Goal: Task Accomplishment & Management: Manage account settings

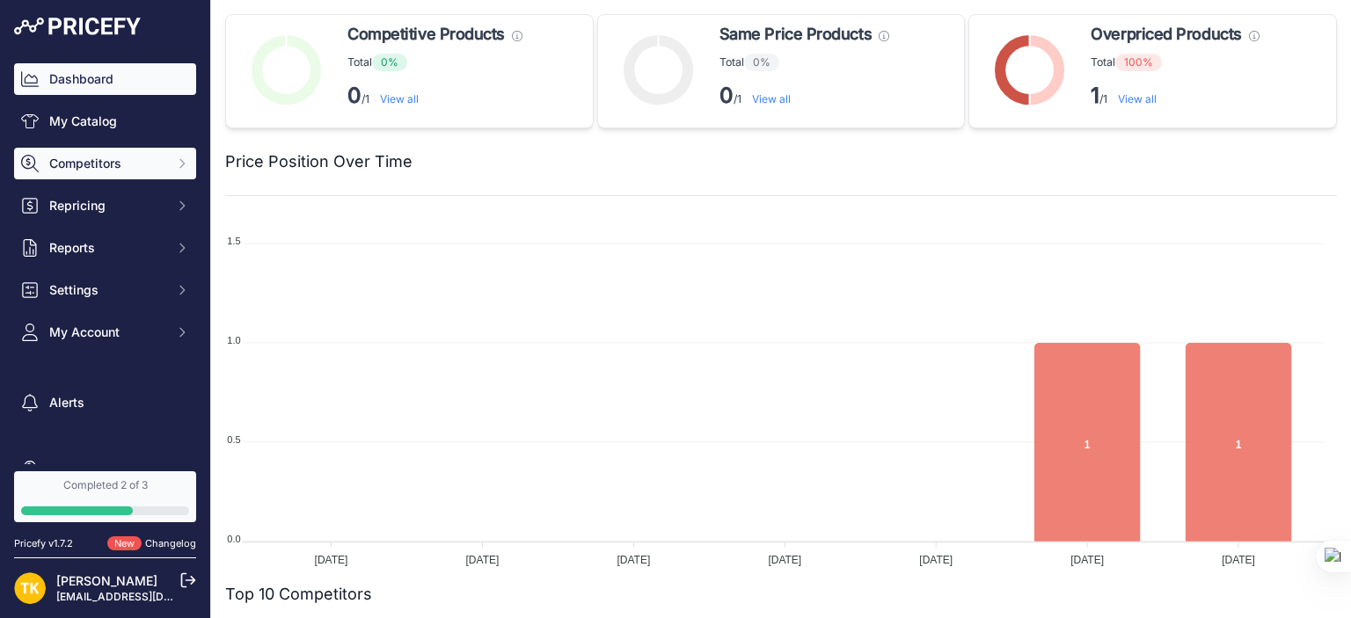
click at [52, 168] on span "Competitors" at bounding box center [106, 164] width 115 height 18
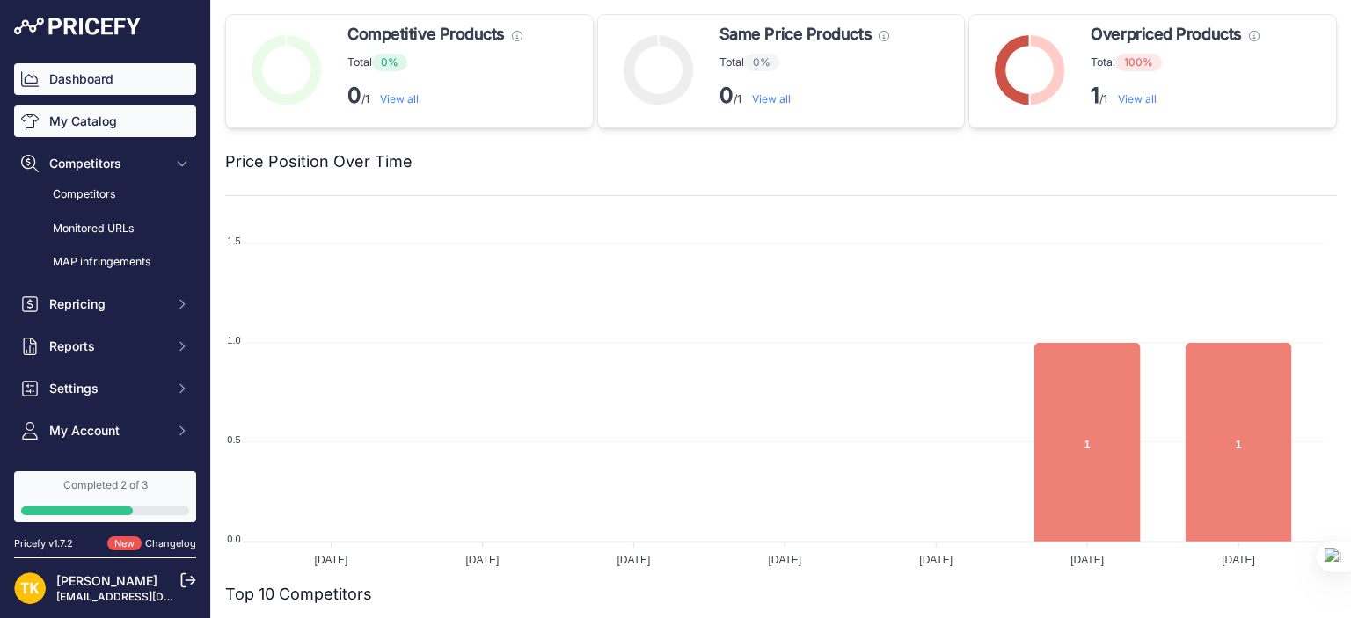
click at [99, 125] on link "My Catalog" at bounding box center [105, 122] width 182 height 32
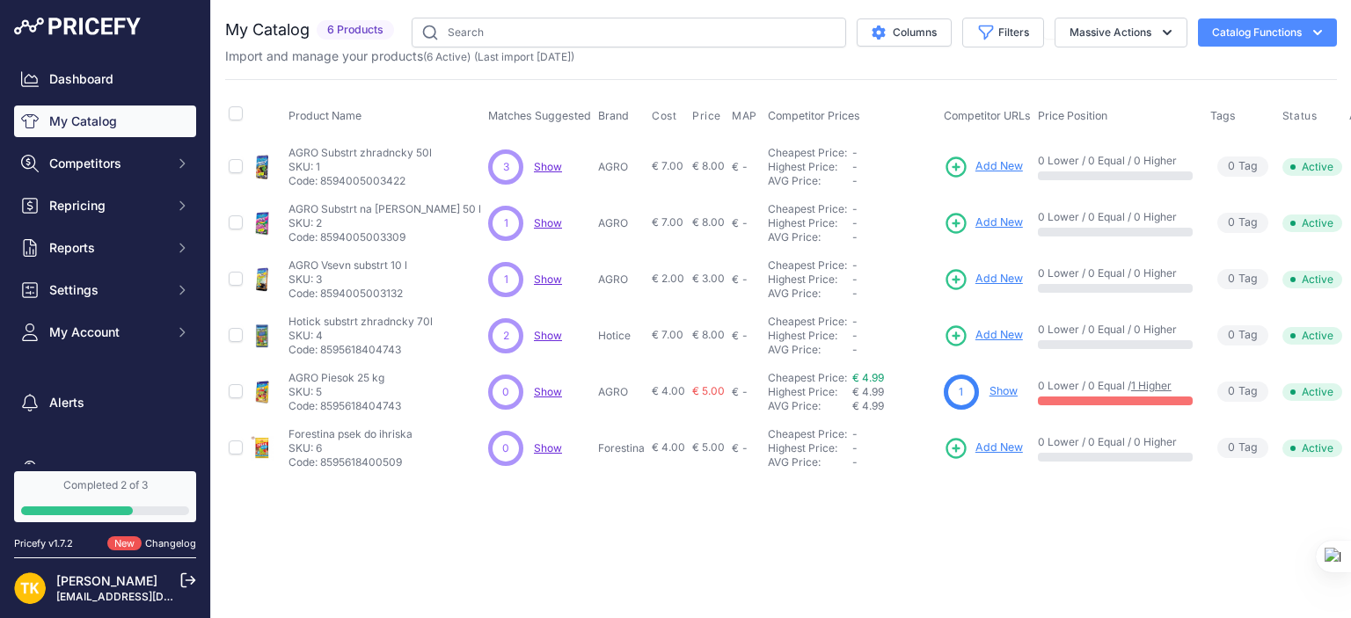
click at [976, 165] on span "Add New" at bounding box center [1000, 166] width 48 height 17
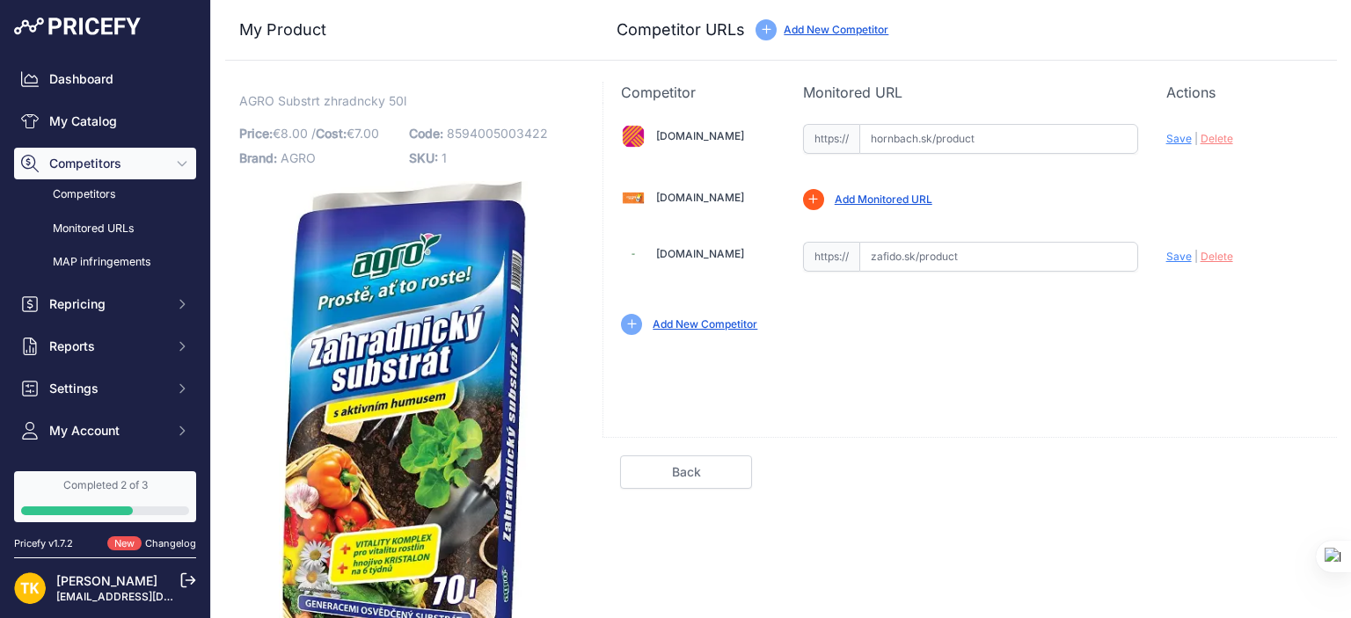
drag, startPoint x: 993, startPoint y: 129, endPoint x: 772, endPoint y: 135, distance: 220.9
click at [772, 135] on div "Hornbach.sk Valid Invalid |" at bounding box center [970, 228] width 734 height 250
drag, startPoint x: 1027, startPoint y: 134, endPoint x: 848, endPoint y: 136, distance: 179.5
click at [848, 136] on div "https:// Valid Invalid" at bounding box center [970, 139] width 335 height 30
paste input "https://www.hornbach.sk/p/zahradnicky-substrat-s-aktivnym-humusom-agro-70-l/120…"
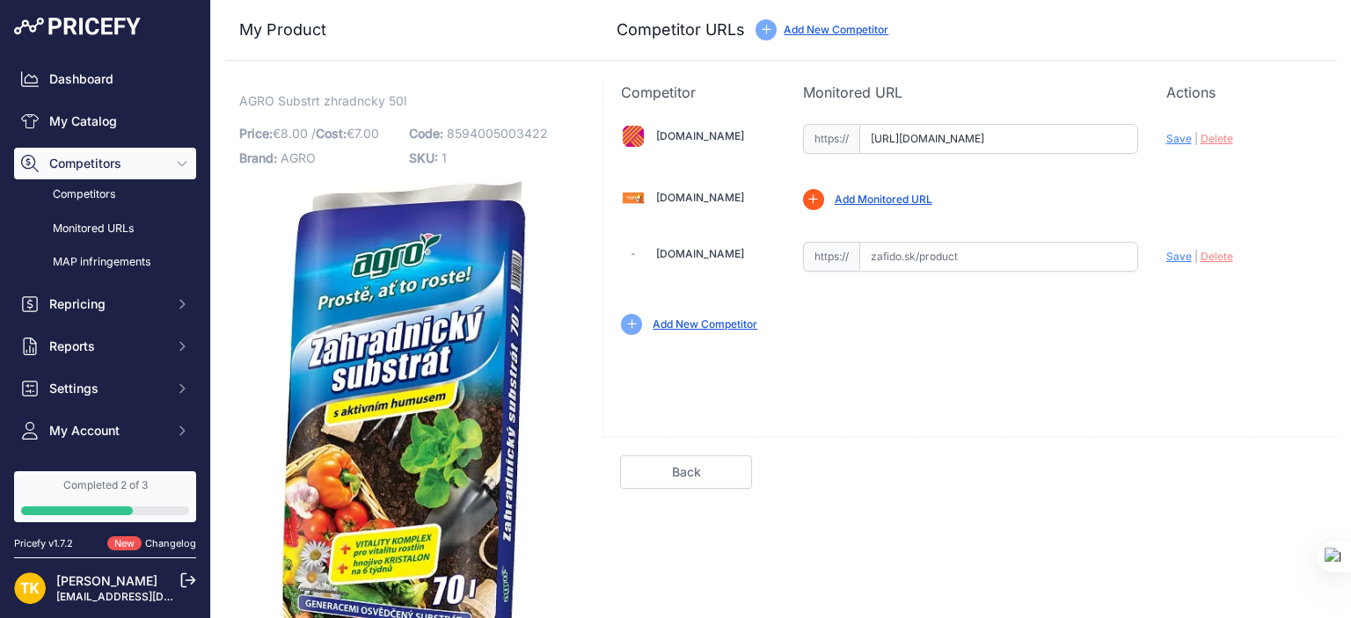
drag, startPoint x: 899, startPoint y: 137, endPoint x: 806, endPoint y: 135, distance: 93.3
click at [806, 135] on div "https:// https://www.hornbach.sk/p/zahradnicky-substrat-s-aktivnym-humusom-agro…" at bounding box center [970, 139] width 335 height 30
click at [1166, 140] on span "Save" at bounding box center [1179, 138] width 26 height 13
type input "[URL][DOMAIN_NAME]"
click at [965, 252] on input "text" at bounding box center [998, 257] width 279 height 30
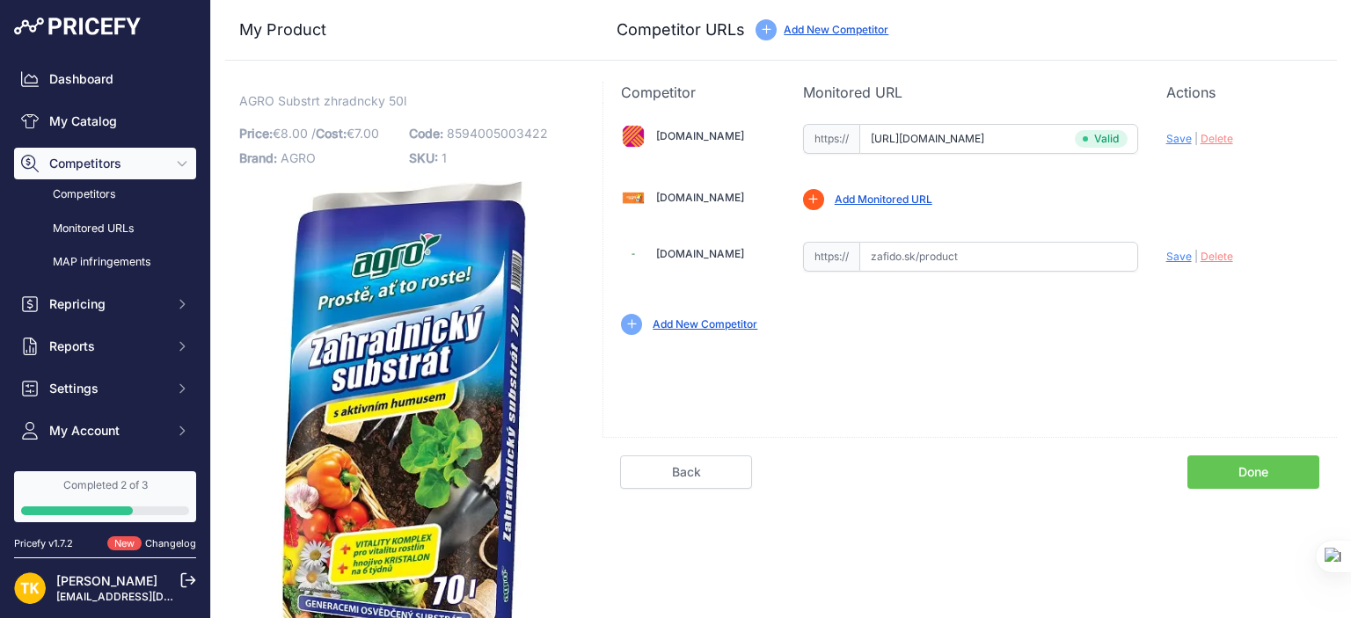
paste input "https://www.zafido.sk/AGRO-Zahradnicky-substrat-70-l-d3945.htm"
click at [1166, 255] on span "Save" at bounding box center [1179, 256] width 26 height 13
type input "https://www.zafido.sk/AGRO-Zahradnicky-substrat-70-l-d3945.htm?prirule_jdsnikfk…"
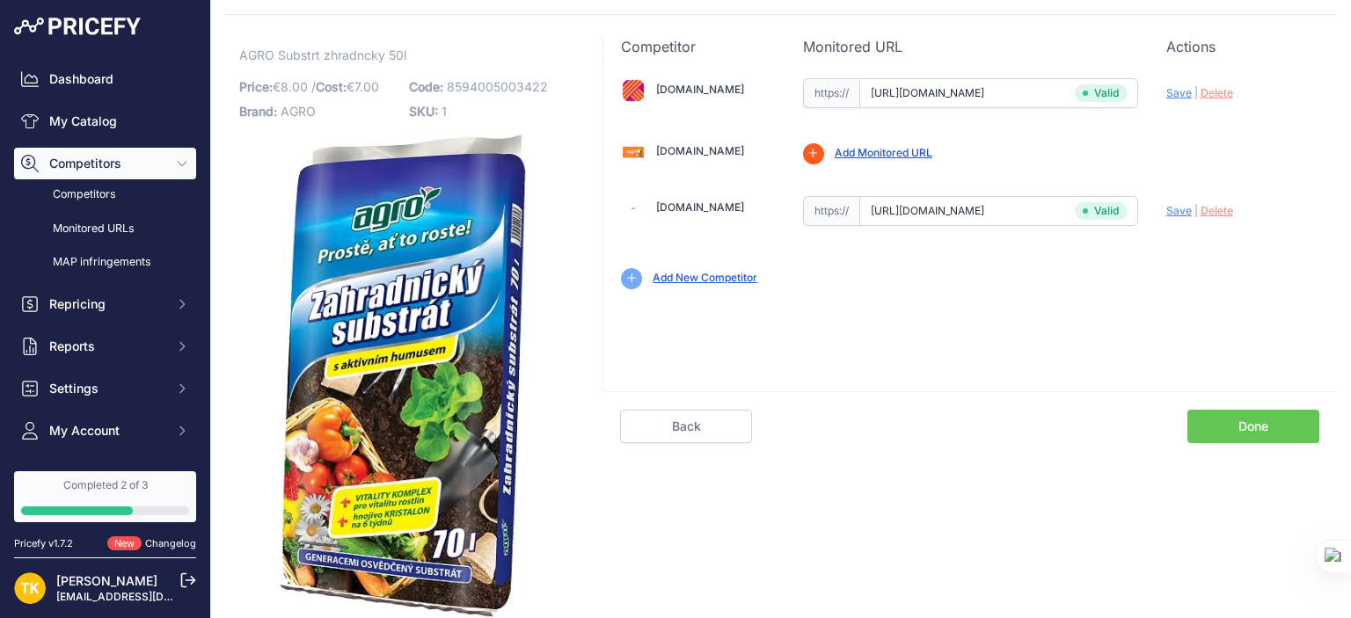
scroll to position [63, 0]
click at [682, 271] on link "Add New Competitor" at bounding box center [705, 277] width 105 height 13
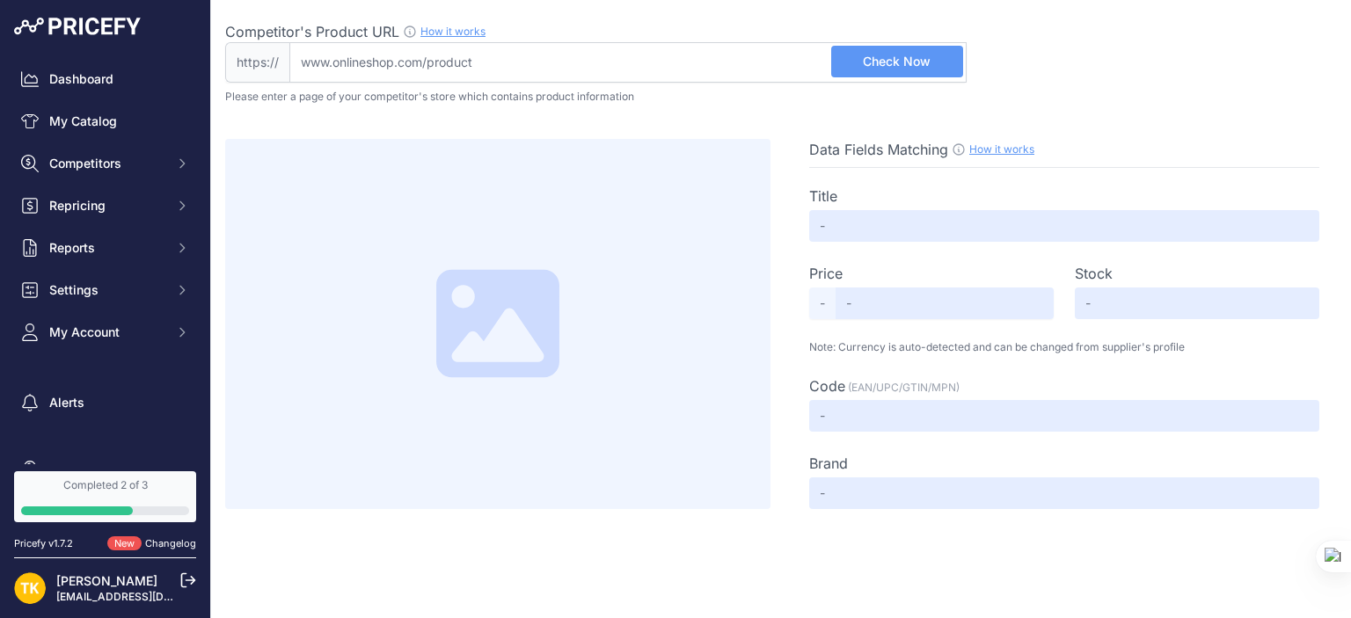
click at [489, 59] on input "Competitor's Product URL How it works In order to create your competitor's extr…" at bounding box center [627, 62] width 677 height 40
paste input "[URL][DOMAIN_NAME]"
type input "[DOMAIN_NAME][URL]"
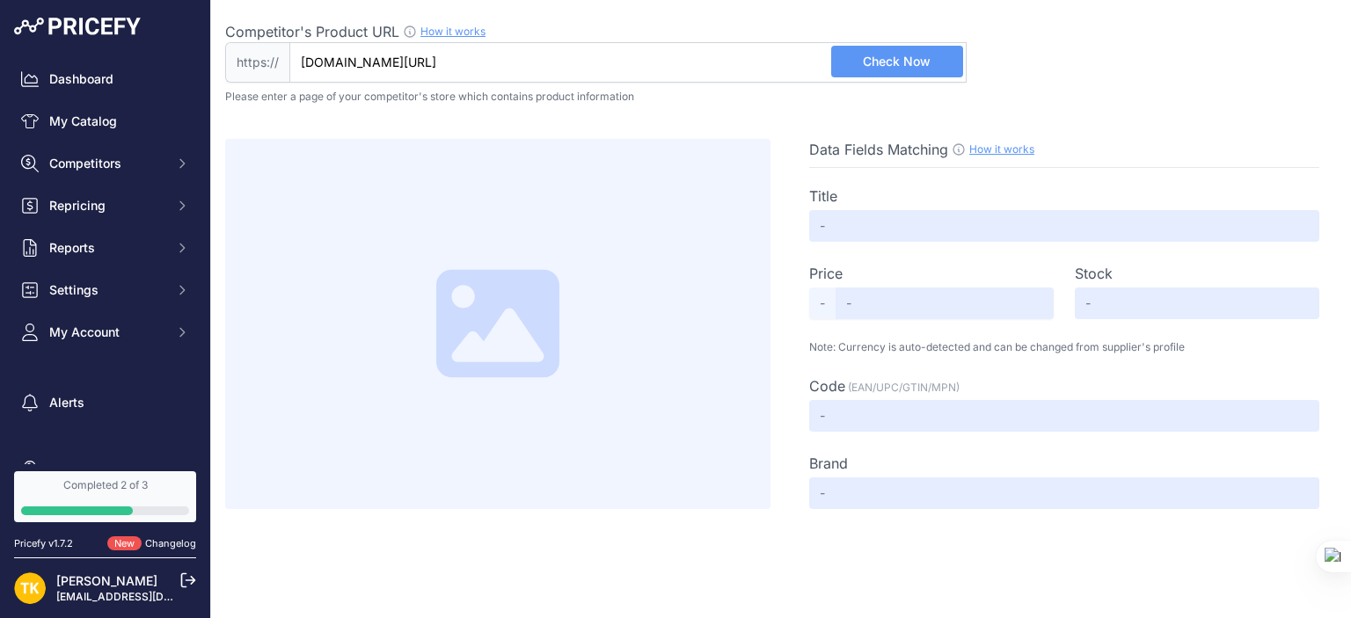
click at [910, 62] on span "Check Now" at bounding box center [897, 62] width 68 height 18
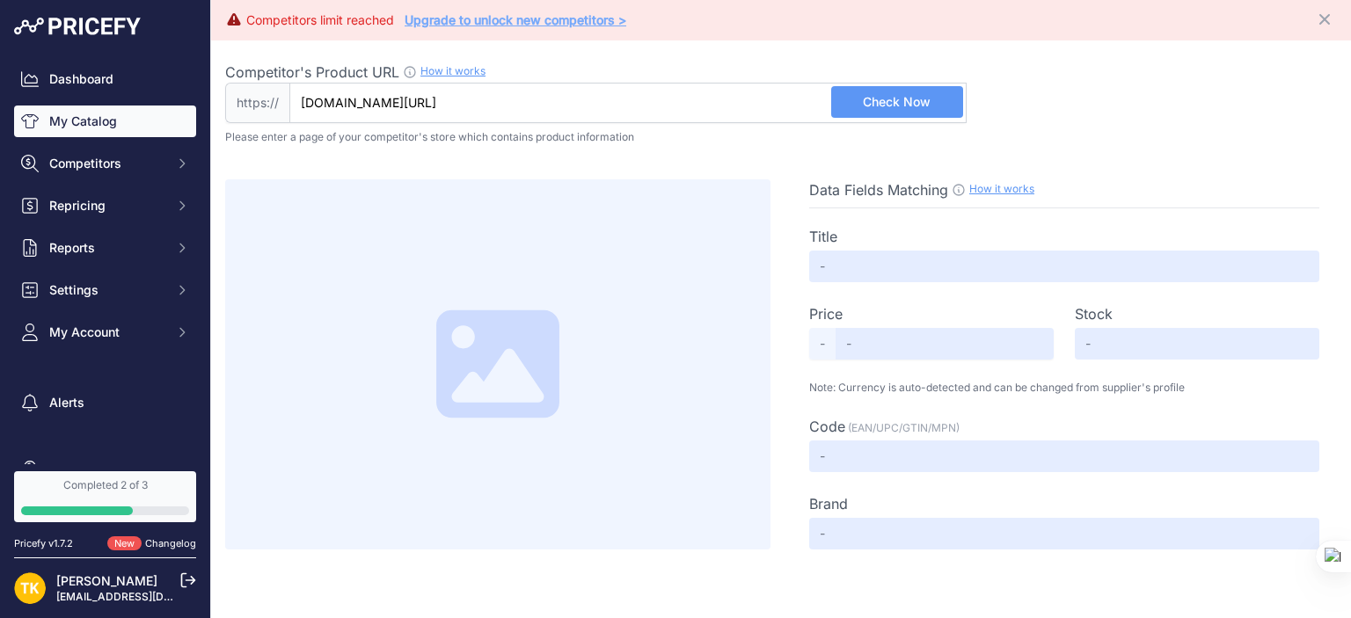
click at [60, 108] on link "My Catalog" at bounding box center [105, 122] width 182 height 32
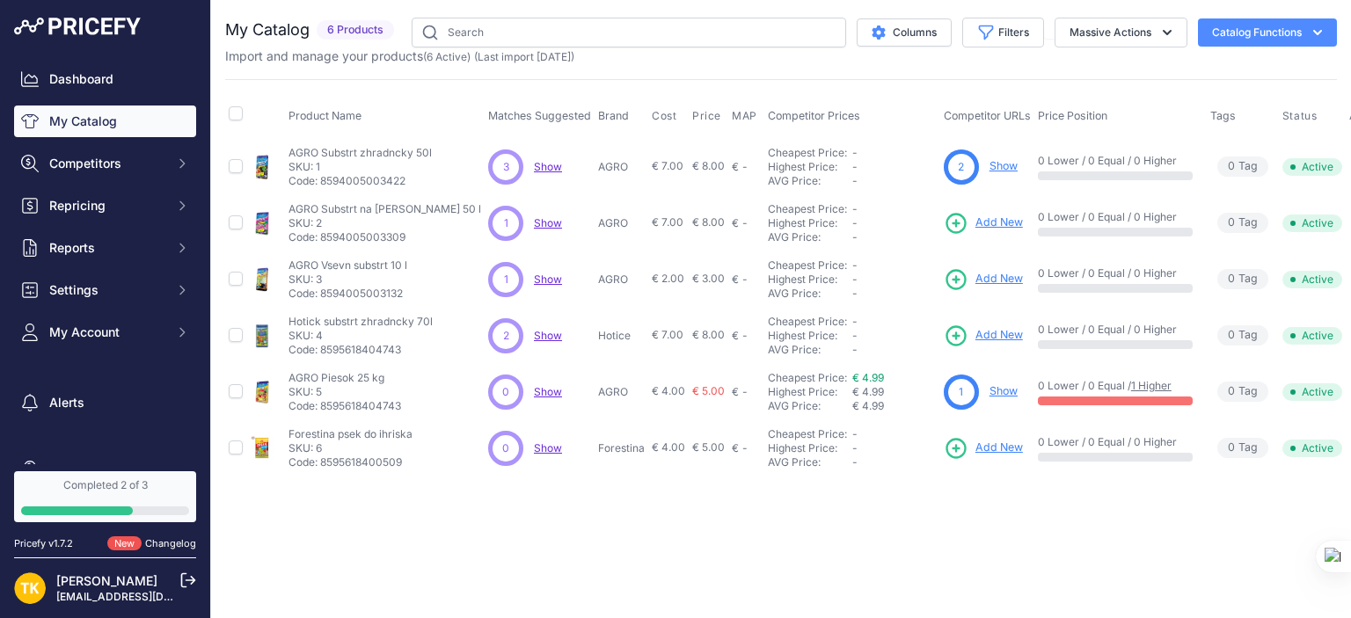
click at [990, 165] on link "Show" at bounding box center [1004, 165] width 28 height 13
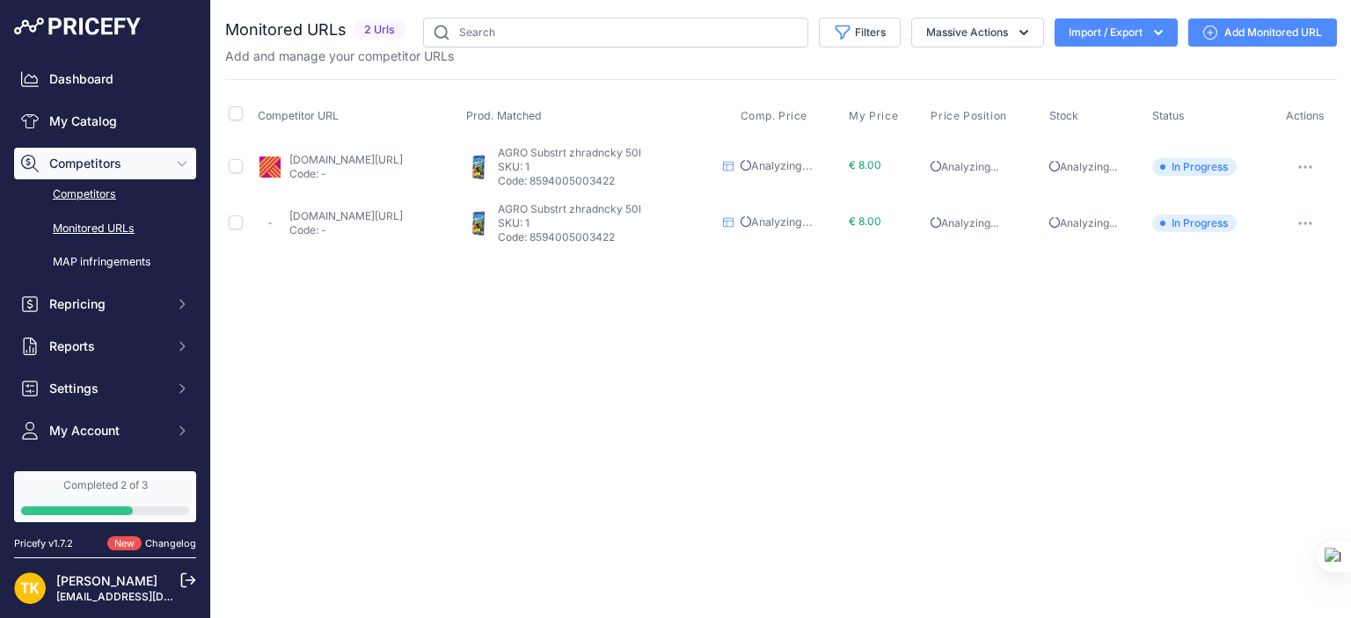
click at [78, 196] on link "Competitors" at bounding box center [105, 194] width 182 height 31
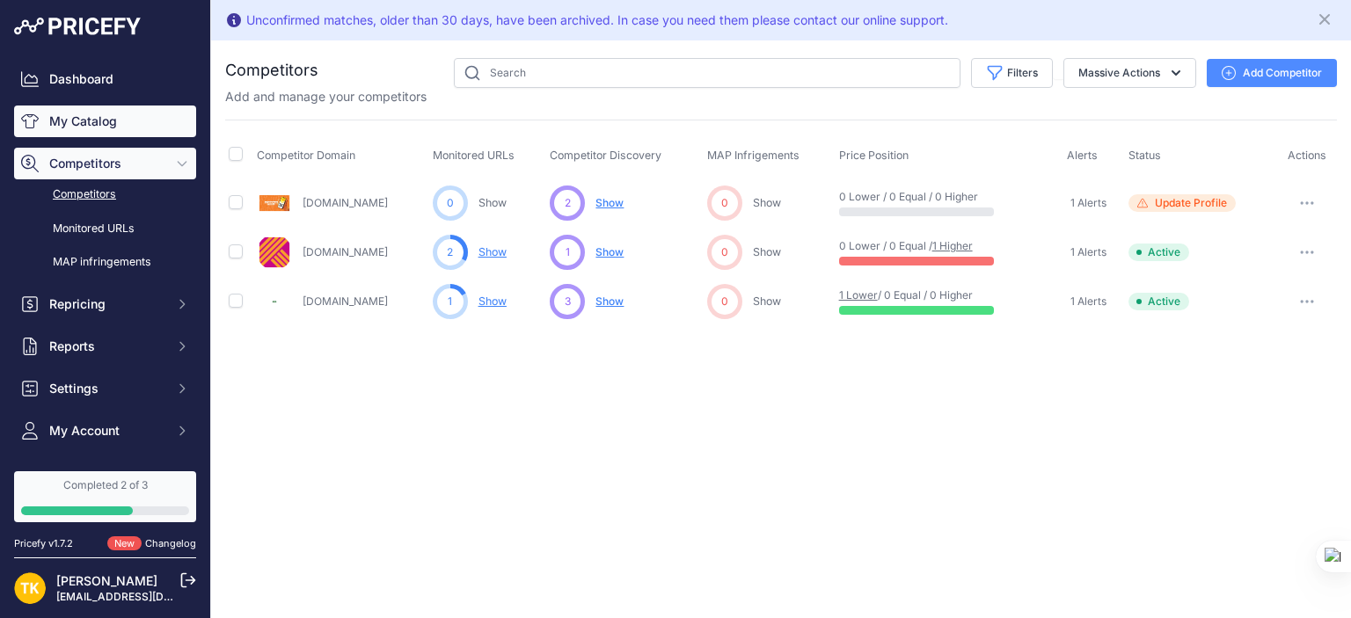
click at [91, 112] on link "My Catalog" at bounding box center [105, 122] width 182 height 32
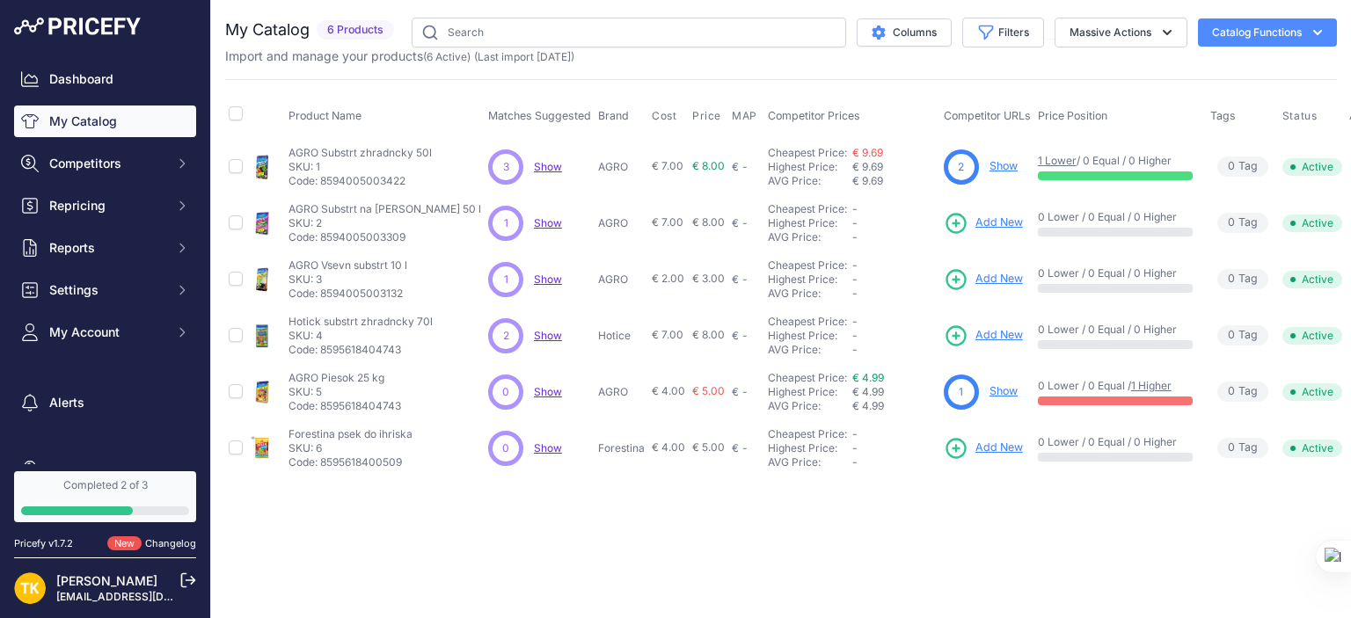
click at [534, 161] on span "Show" at bounding box center [548, 166] width 28 height 13
click at [990, 168] on link "Show" at bounding box center [1004, 165] width 28 height 13
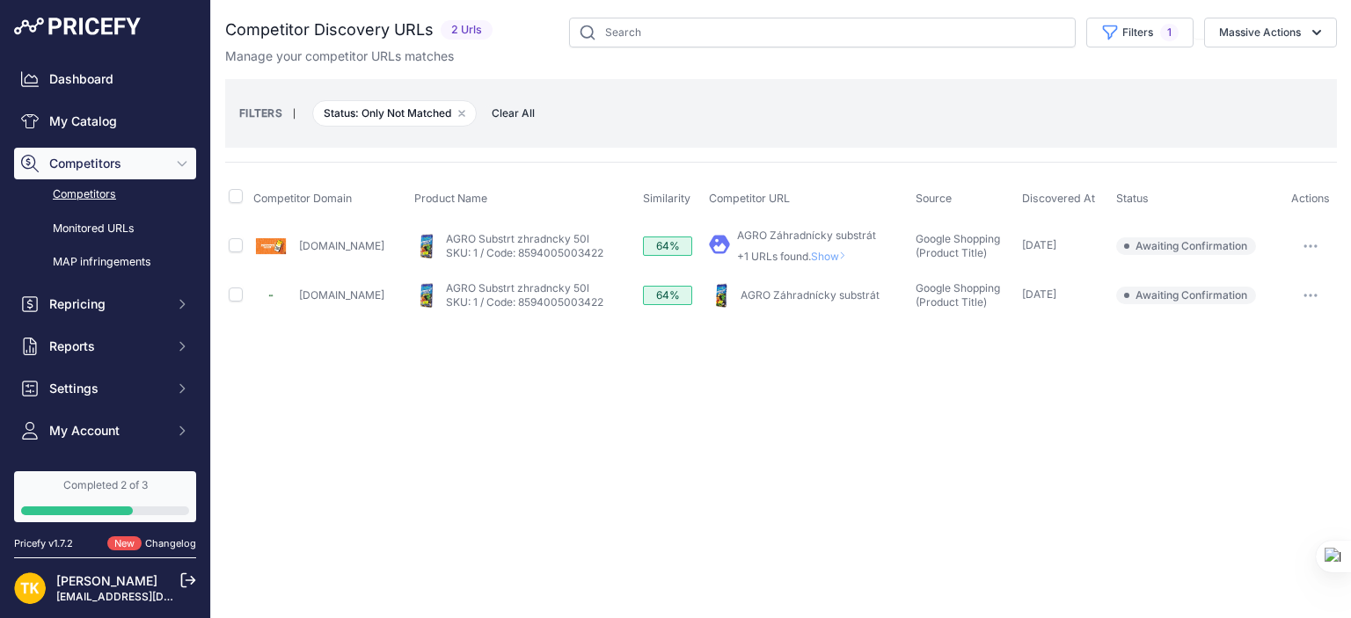
click at [77, 193] on link "Competitors" at bounding box center [105, 194] width 182 height 31
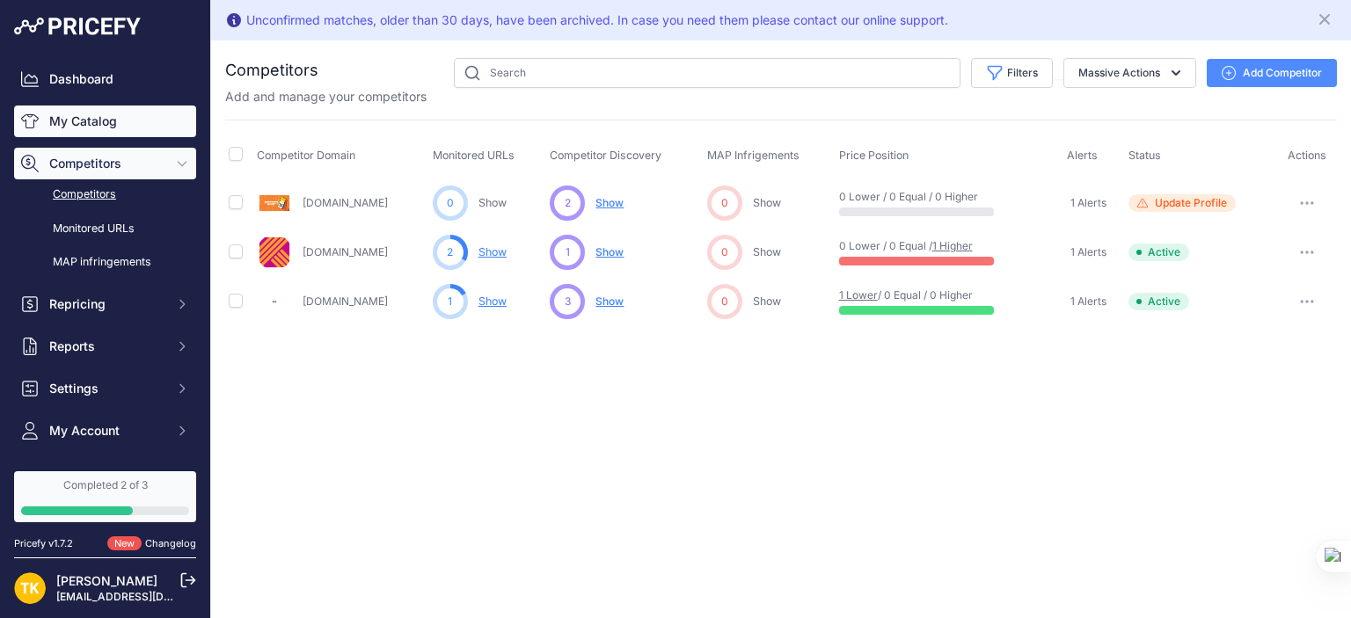
click at [116, 124] on link "My Catalog" at bounding box center [105, 122] width 182 height 32
